Goal: Navigation & Orientation: Go to known website

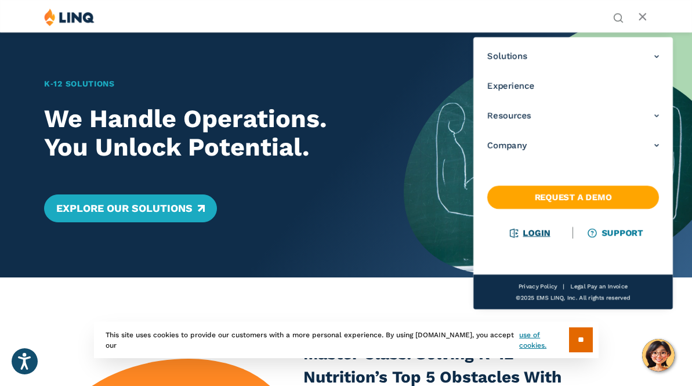
click at [539, 233] on link "Login" at bounding box center [530, 232] width 40 height 10
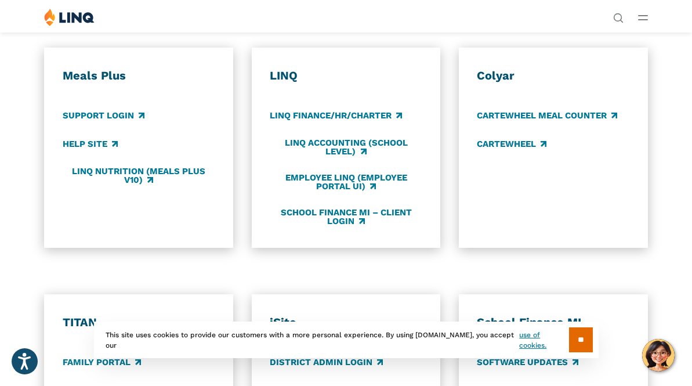
scroll to position [541, 0]
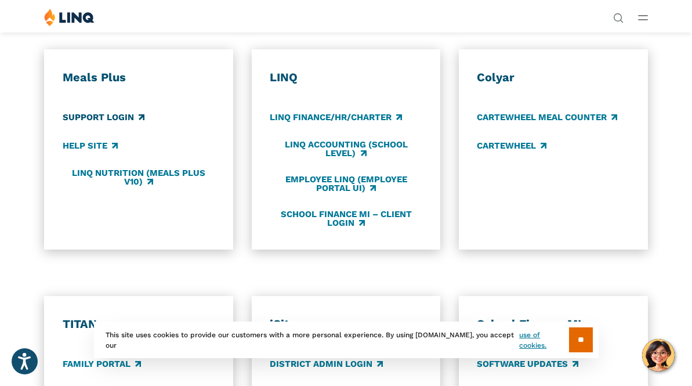
click at [116, 117] on link "Support Login" at bounding box center [104, 117] width 82 height 13
